Goal: Transaction & Acquisition: Purchase product/service

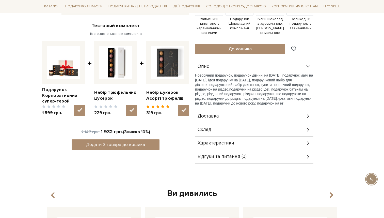
scroll to position [179, 0]
click at [81, 113] on input "checkbox" at bounding box center [79, 110] width 11 height 11
checkbox input "false"
click at [126, 108] on input "checkbox" at bounding box center [131, 110] width 11 height 11
checkbox input "false"
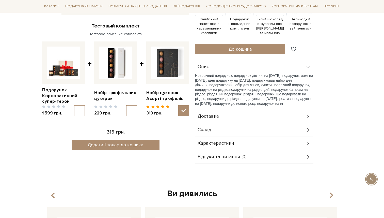
click at [74, 114] on div "1 599 грн." at bounding box center [63, 110] width 43 height 12
click at [76, 112] on input "checkbox" at bounding box center [79, 110] width 11 height 11
checkbox input "true"
click at [133, 109] on input "checkbox" at bounding box center [131, 110] width 11 height 11
checkbox input "true"
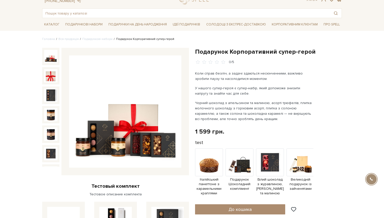
scroll to position [0, 0]
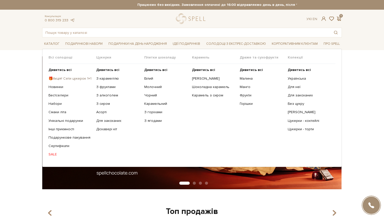
click at [60, 78] on link "🎁Акція! Сети цукерок 1+1" at bounding box center [70, 78] width 44 height 5
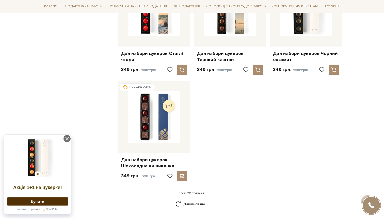
scroll to position [551, 0]
click at [190, 201] on link "Дивитися ще" at bounding box center [191, 203] width 33 height 9
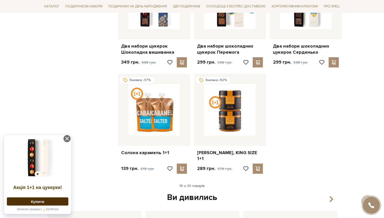
scroll to position [673, 0]
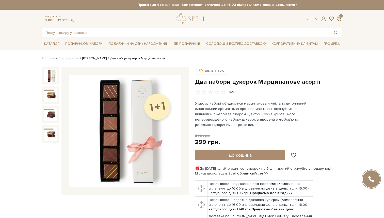
click at [91, 59] on link "[PERSON_NAME]" at bounding box center [94, 58] width 24 height 4
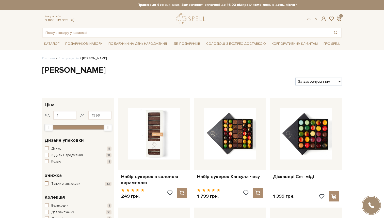
click at [141, 37] on input "text" at bounding box center [185, 32] width 287 height 9
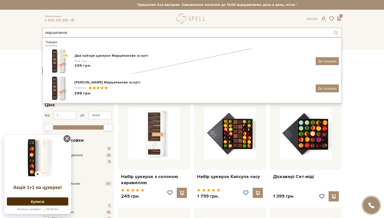
click at [103, 28] on input "марципанов" at bounding box center [185, 32] width 287 height 9
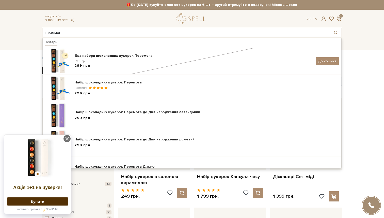
click at [105, 29] on input "перемог" at bounding box center [185, 32] width 287 height 9
click at [64, 29] on input "серденько" at bounding box center [185, 32] width 287 height 9
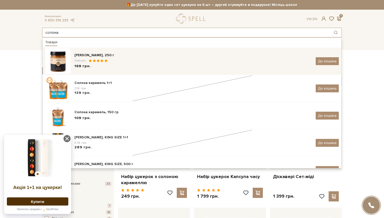
type input "солона"
click at [111, 59] on div "Рейтинг:" at bounding box center [192, 60] width 237 height 4
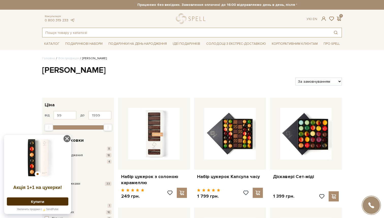
click at [93, 31] on input "text" at bounding box center [185, 32] width 287 height 9
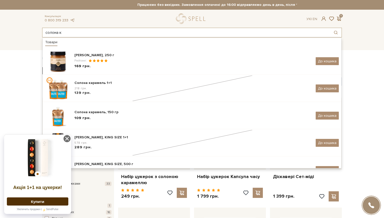
type input "солона к"
